Goal: Transaction & Acquisition: Obtain resource

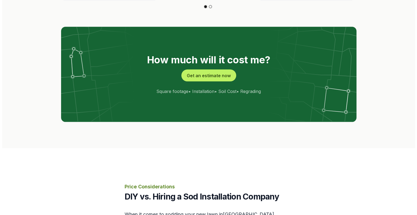
scroll to position [1140, 0]
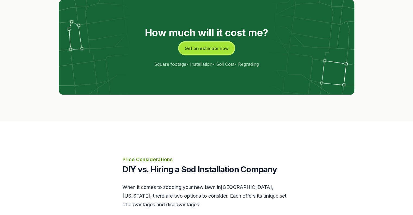
click at [200, 42] on button "Get an estimate now" at bounding box center [206, 48] width 55 height 12
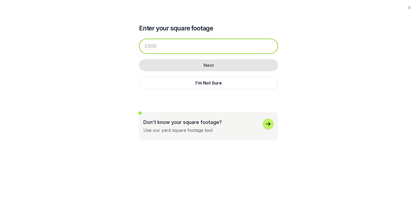
click at [153, 47] on input "number" at bounding box center [208, 46] width 139 height 15
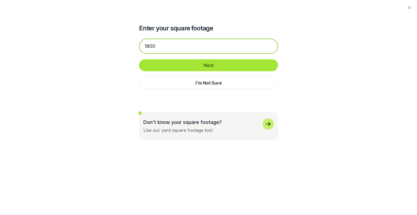
type input "1800"
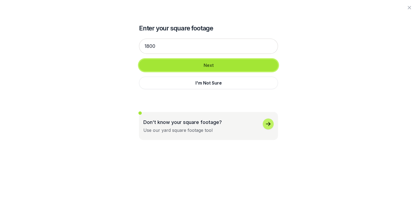
click at [209, 67] on button "Next" at bounding box center [208, 65] width 139 height 12
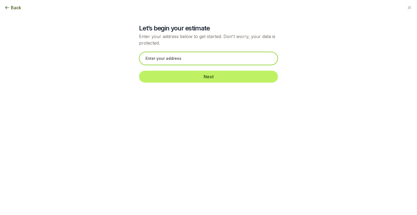
click at [166, 54] on input "text" at bounding box center [208, 59] width 139 height 14
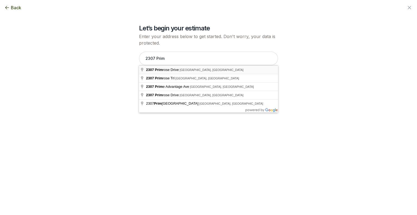
type input "[STREET_ADDRESS]"
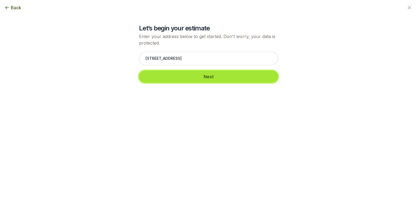
click at [204, 75] on button "Next" at bounding box center [208, 77] width 139 height 12
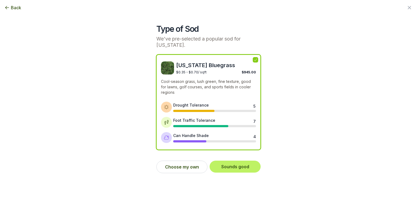
click at [187, 117] on div "Foot Traffic Tolerance" at bounding box center [194, 120] width 42 height 6
click at [188, 132] on div "Can Handle Shade" at bounding box center [191, 135] width 36 height 6
click at [192, 125] on div at bounding box center [200, 126] width 55 height 2
click at [232, 162] on button "Sounds good" at bounding box center [235, 166] width 51 height 12
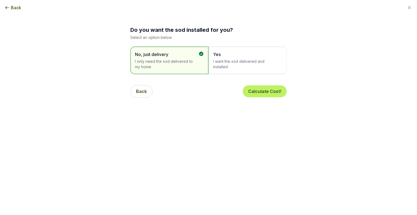
click at [241, 63] on span "I want the sod delivered and installed" at bounding box center [245, 64] width 64 height 11
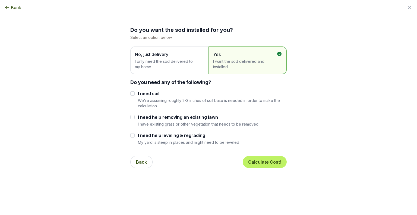
click at [232, 55] on span "Yes" at bounding box center [245, 54] width 64 height 7
click at [160, 61] on span "I only need the sod delivered to my home" at bounding box center [167, 64] width 64 height 11
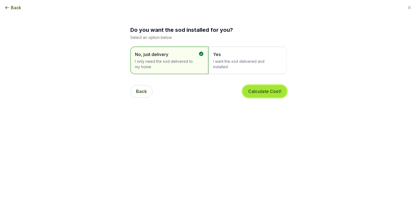
click at [262, 92] on button "Calculate Cost!" at bounding box center [265, 91] width 44 height 12
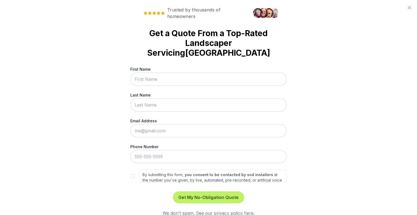
click at [151, 72] on input "First Name" at bounding box center [208, 78] width 156 height 13
type input "[PERSON_NAME]"
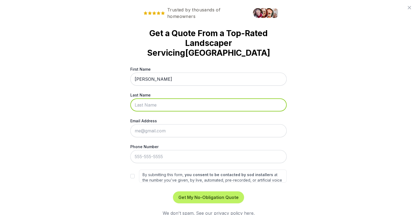
type input "[PERSON_NAME]"
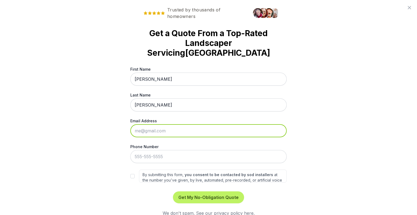
type input "[EMAIL_ADDRESS][DOMAIN_NAME]"
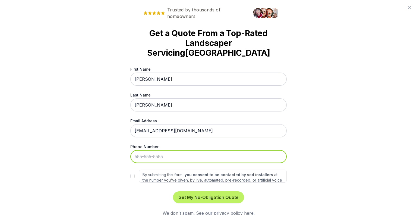
type input "[PHONE_NUMBER]"
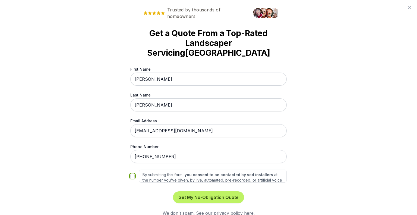
click at [131, 174] on input "By submitting this form, you consent to be contacted by sod installers at the n…" at bounding box center [132, 176] width 4 height 4
checkbox input "true"
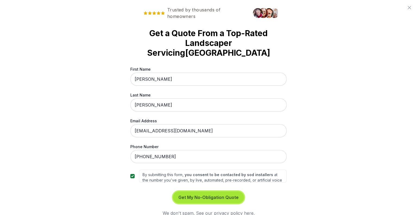
click at [203, 191] on button "Get My No-Obligation Quote" at bounding box center [208, 197] width 71 height 12
